Goal: Information Seeking & Learning: Learn about a topic

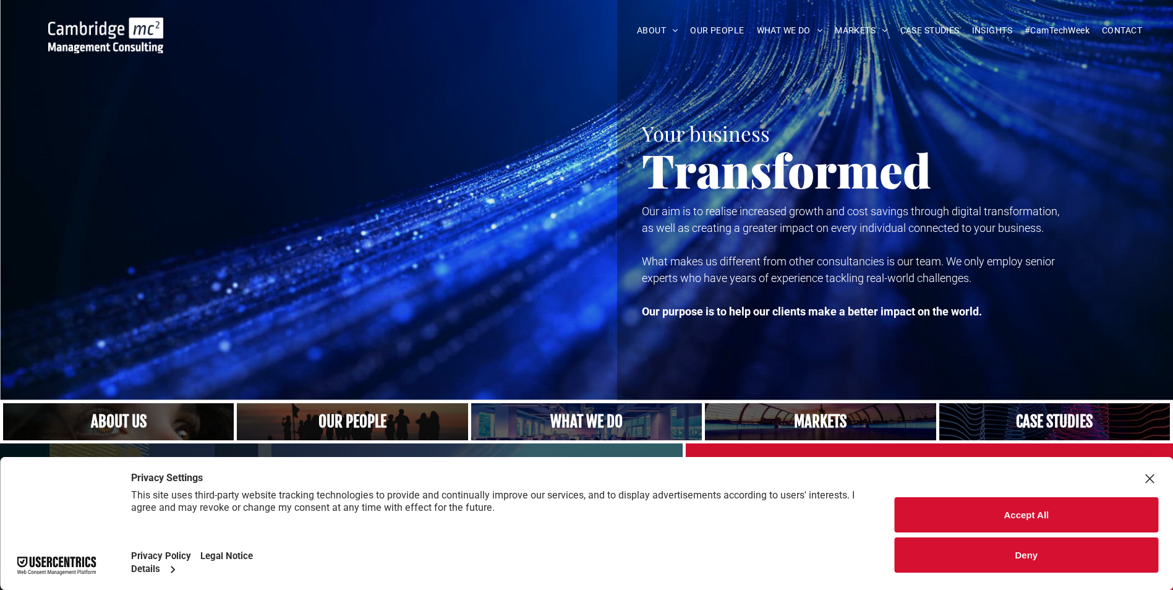
click at [975, 514] on button "Accept All" at bounding box center [1026, 514] width 263 height 35
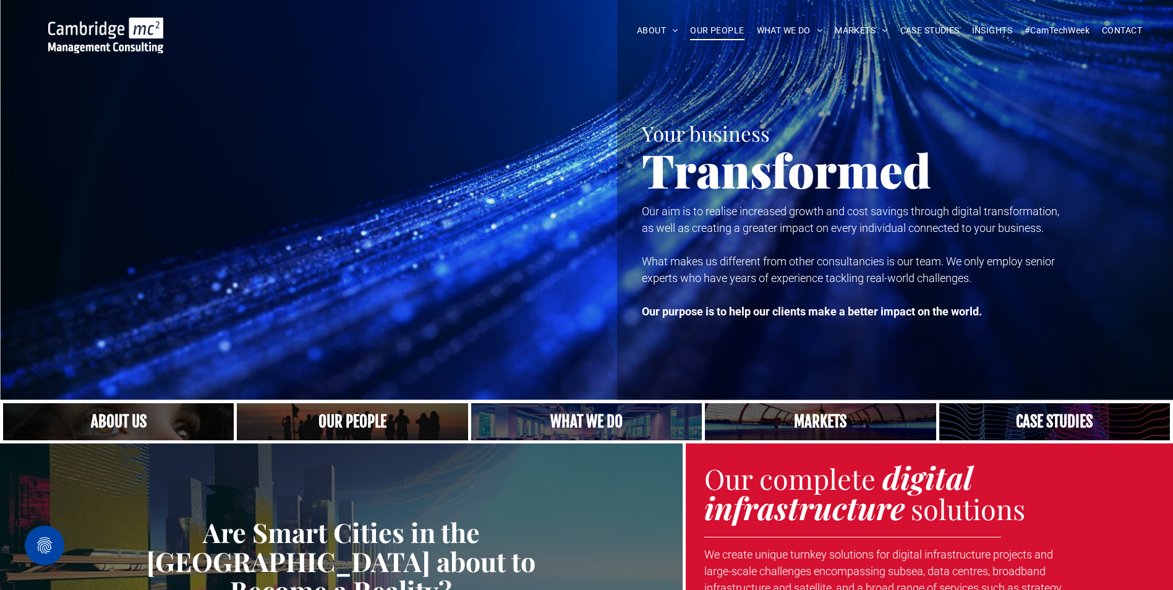
click at [712, 26] on span "OUR PEOPLE" at bounding box center [717, 30] width 54 height 19
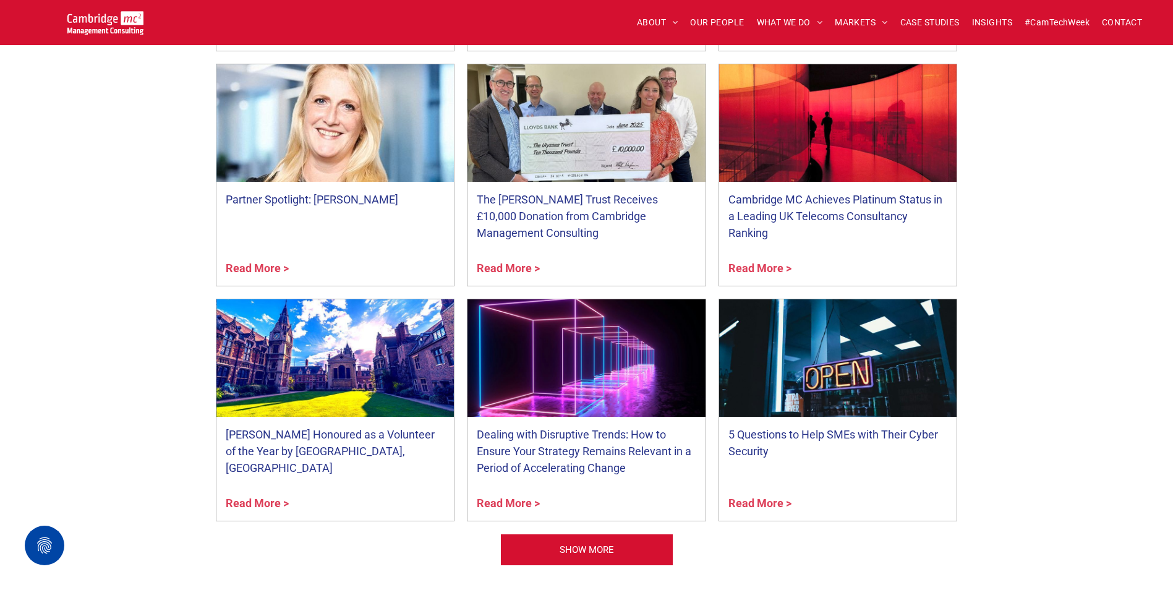
scroll to position [4761, 0]
